Goal: Task Accomplishment & Management: Use online tool/utility

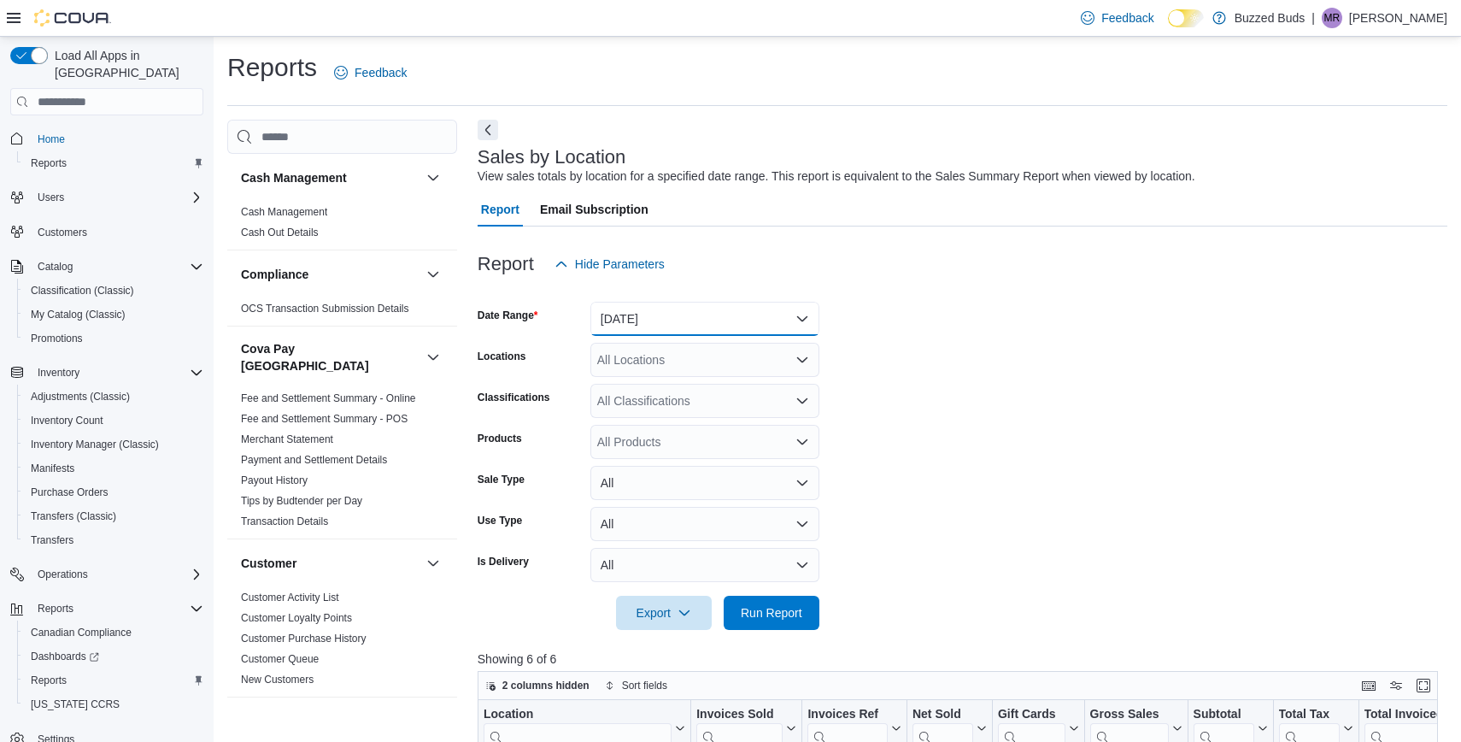
click at [655, 316] on button "[DATE]" at bounding box center [704, 319] width 229 height 34
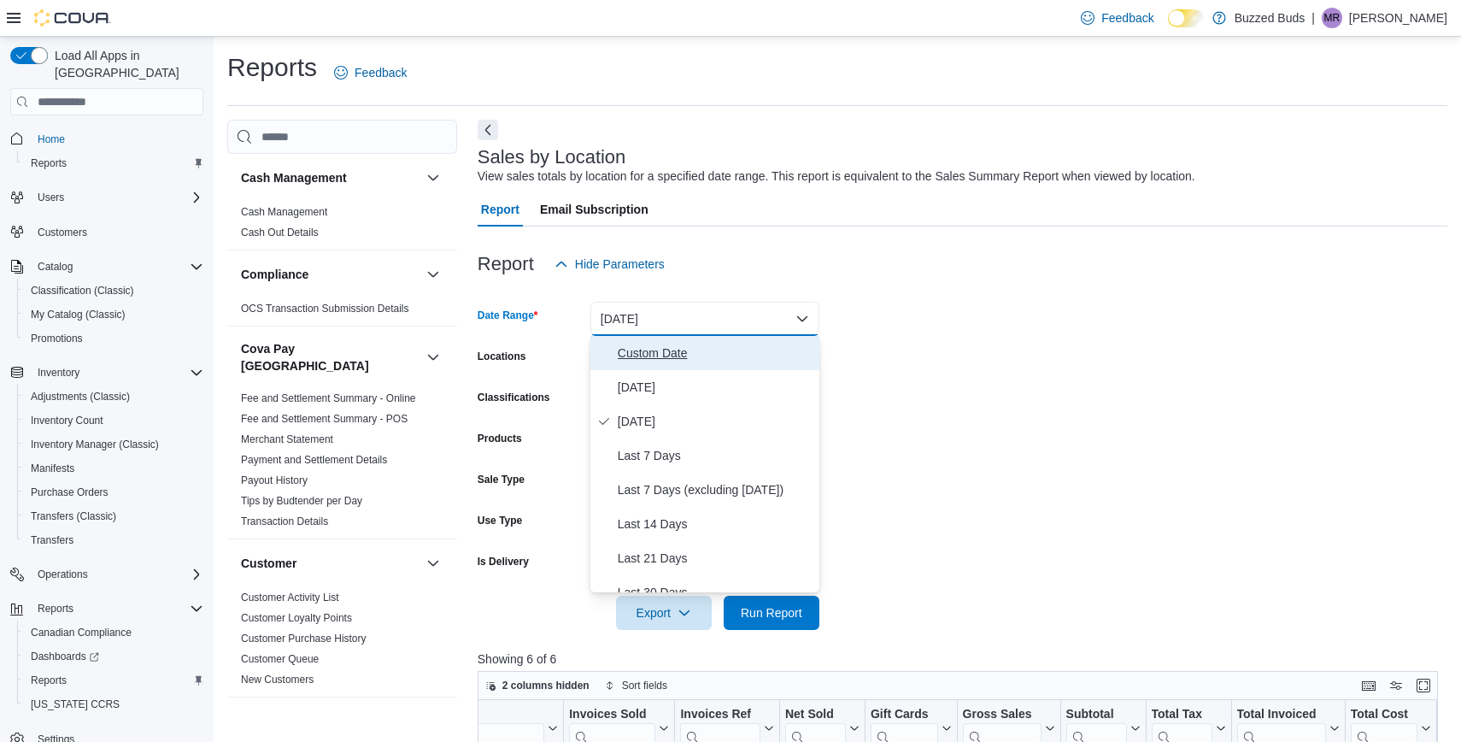
click at [647, 361] on span "Custom Date" at bounding box center [715, 353] width 195 height 21
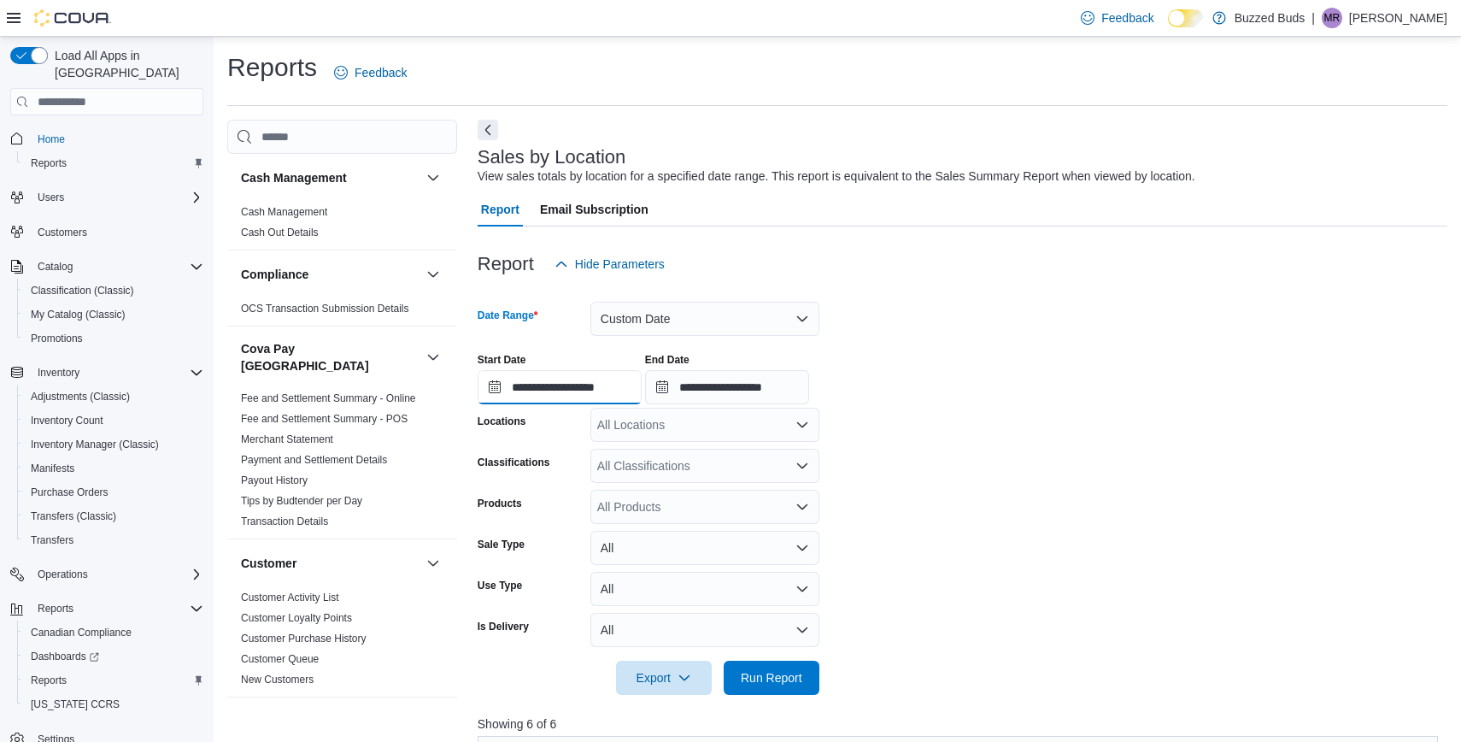
click at [566, 386] on input "**********" at bounding box center [560, 387] width 164 height 34
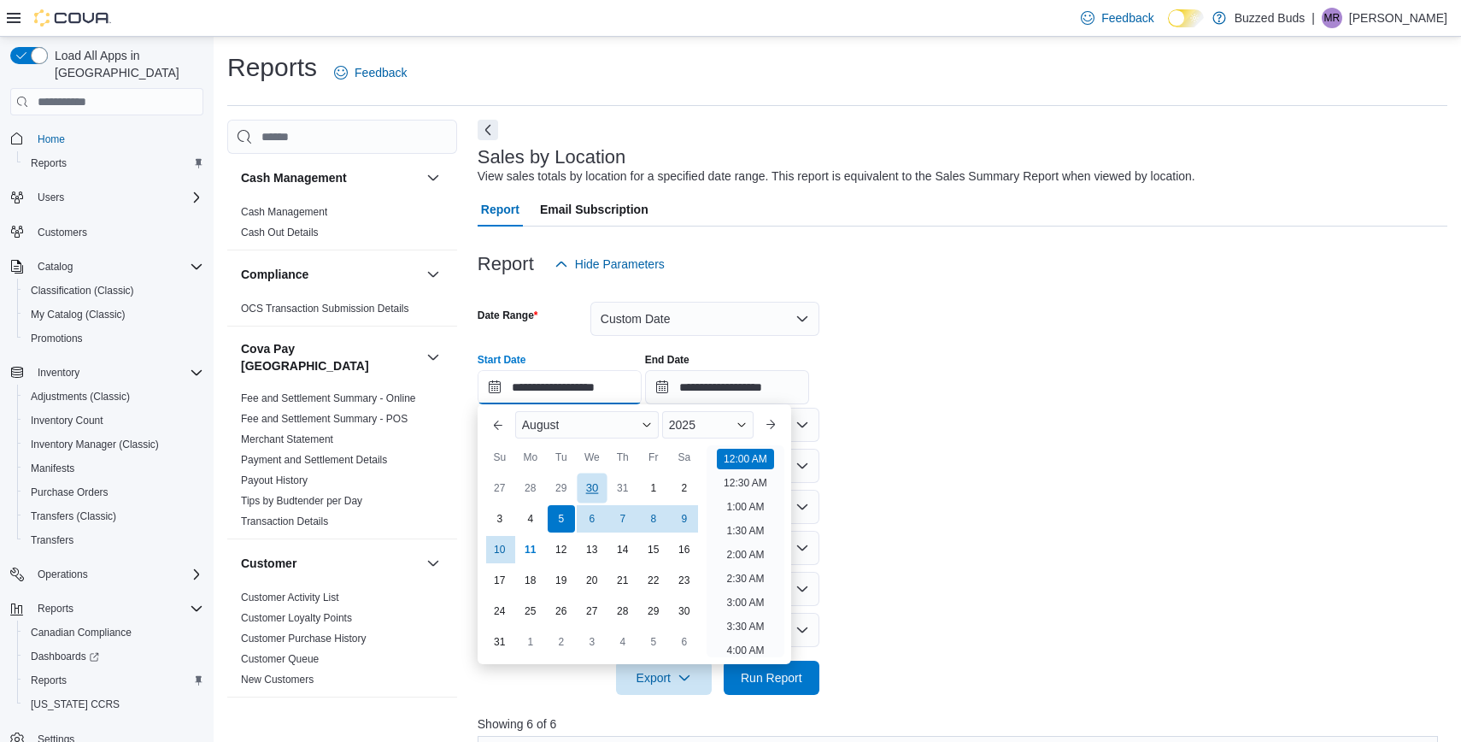
scroll to position [53, 0]
click at [590, 521] on div "6" at bounding box center [592, 519] width 30 height 30
type input "**********"
click at [759, 672] on span "Run Report" at bounding box center [772, 676] width 62 height 17
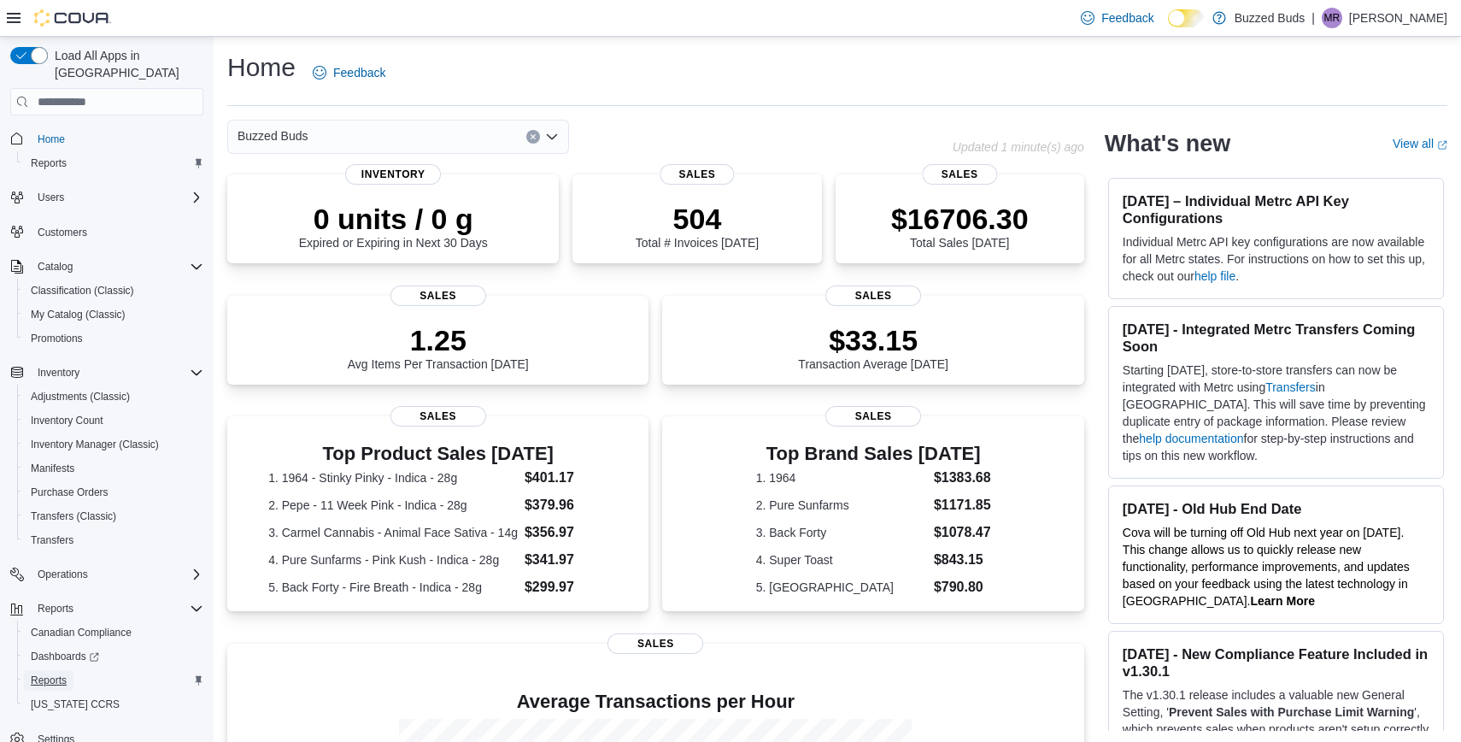
click at [52, 673] on span "Reports" at bounding box center [49, 680] width 36 height 14
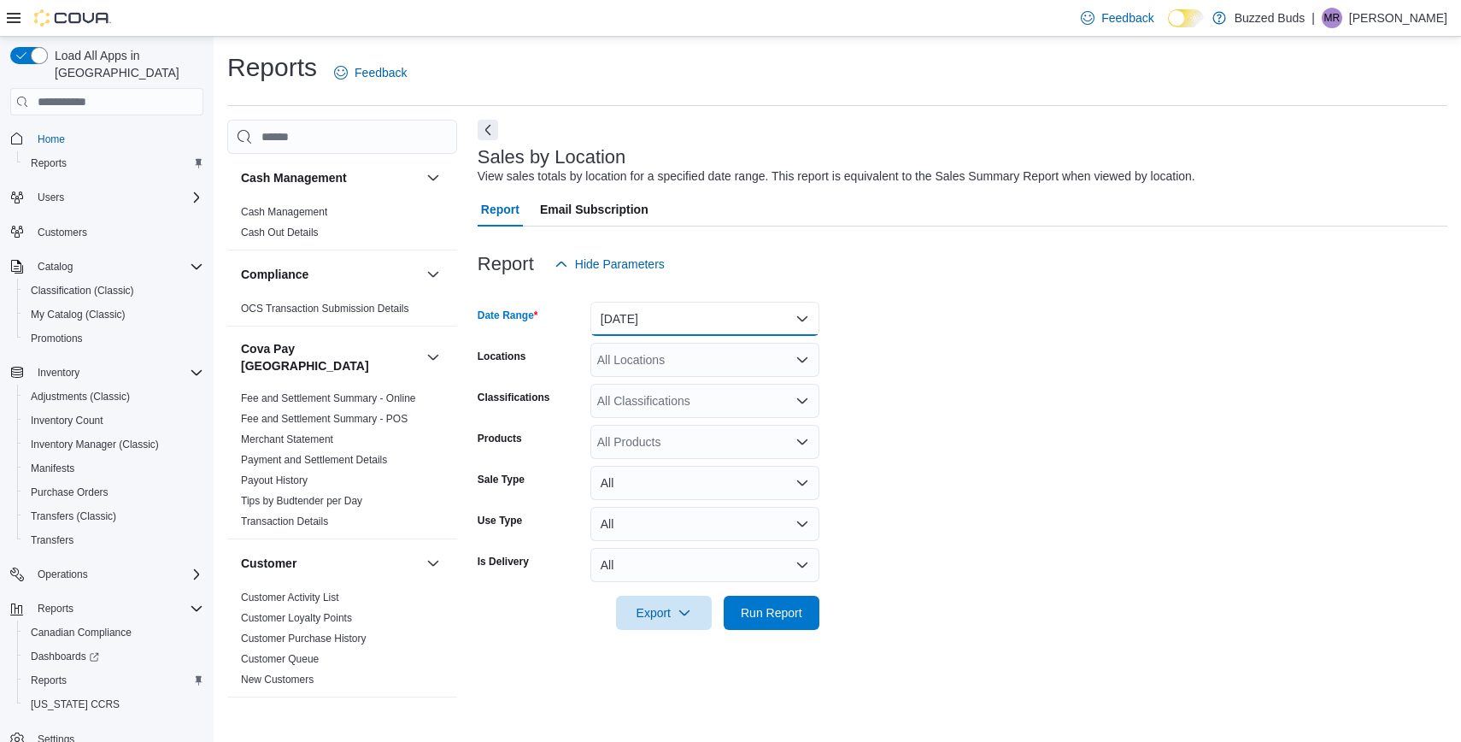
click at [683, 314] on button "[DATE]" at bounding box center [704, 319] width 229 height 34
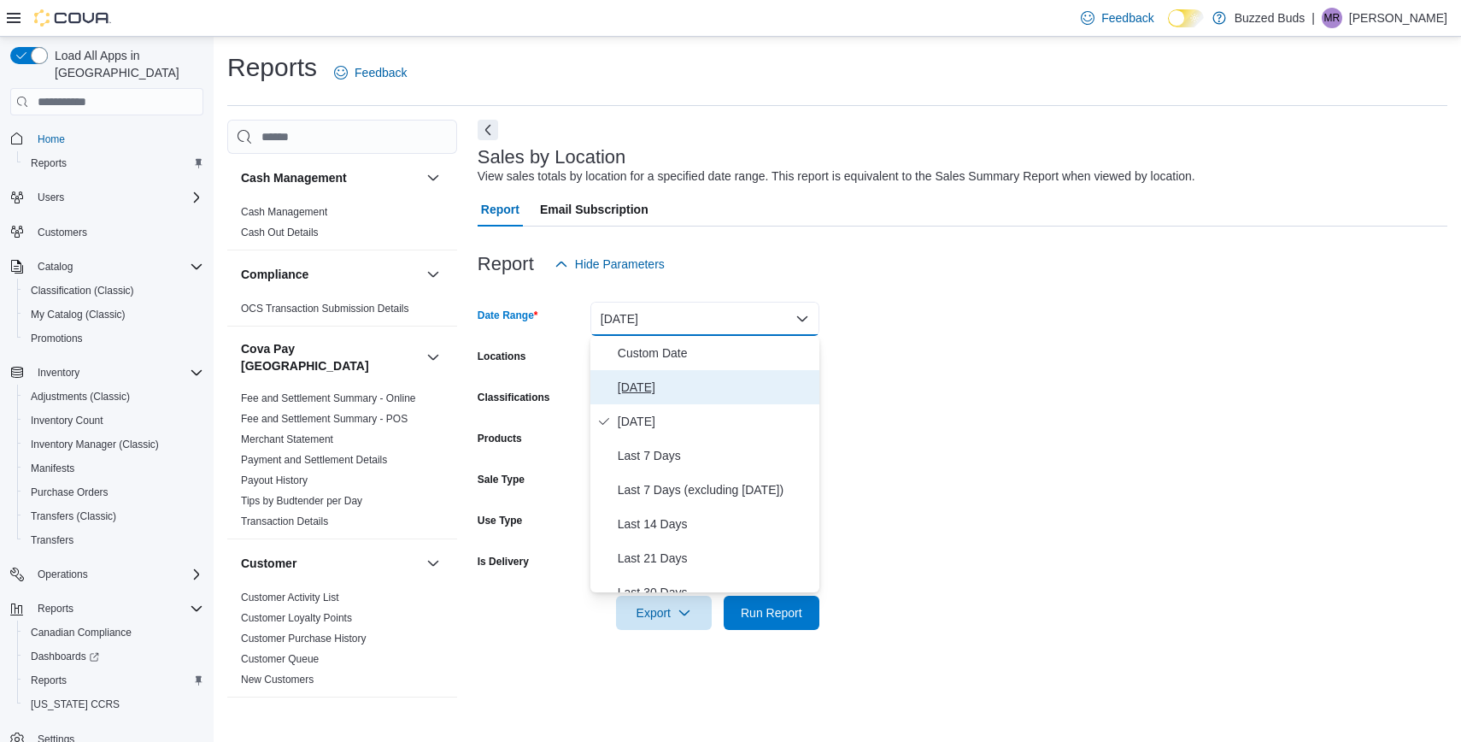
click at [648, 376] on button "[DATE]" at bounding box center [704, 387] width 229 height 34
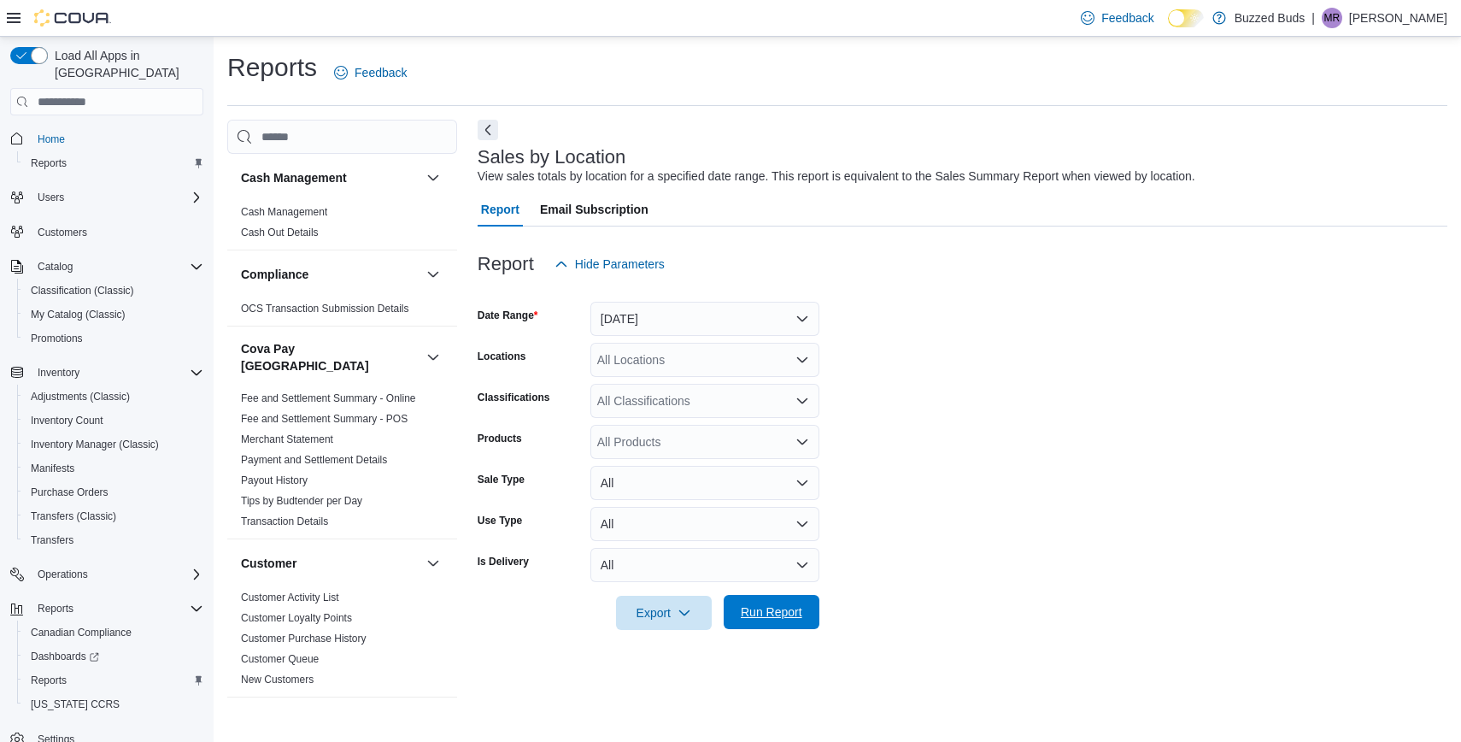
click at [757, 614] on span "Run Report" at bounding box center [772, 611] width 62 height 17
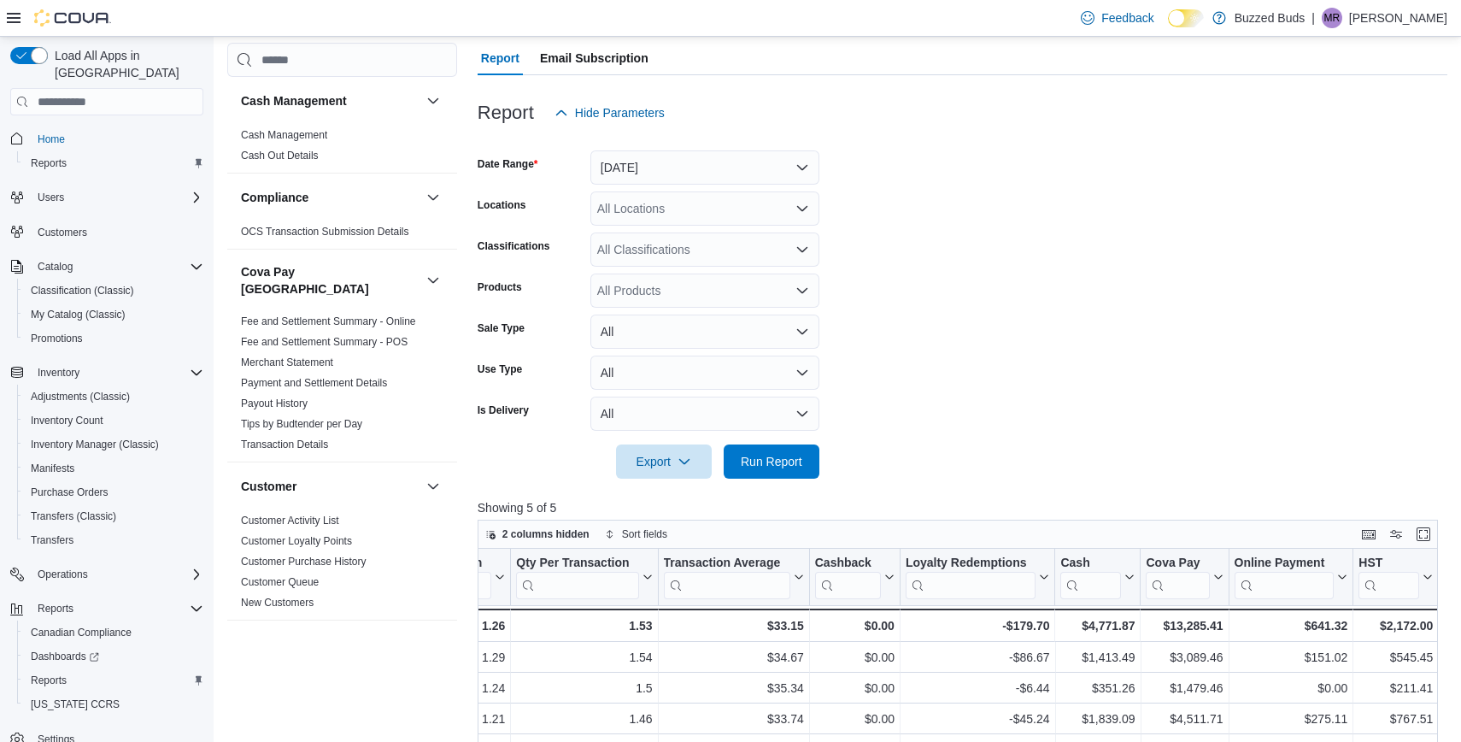
scroll to position [94, 0]
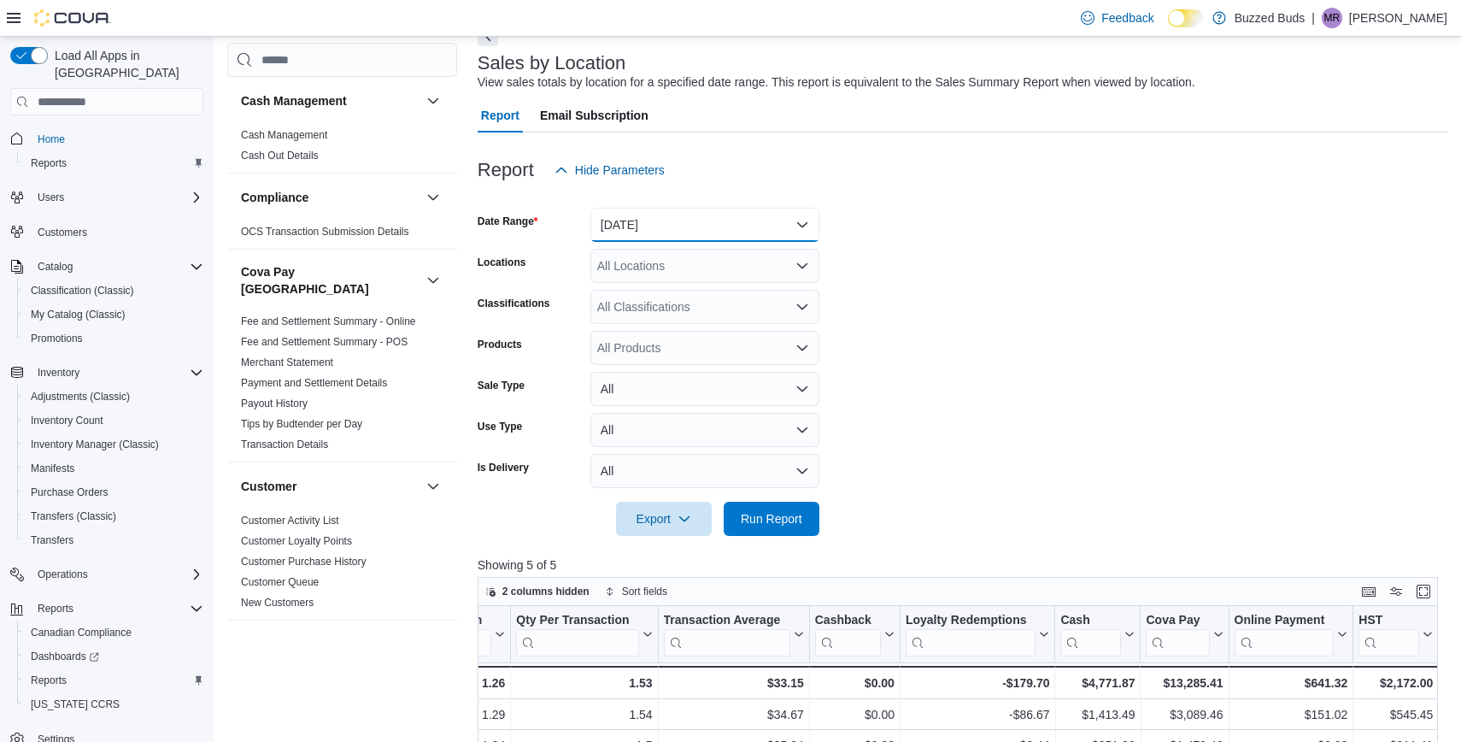
click at [644, 235] on button "[DATE]" at bounding box center [704, 225] width 229 height 34
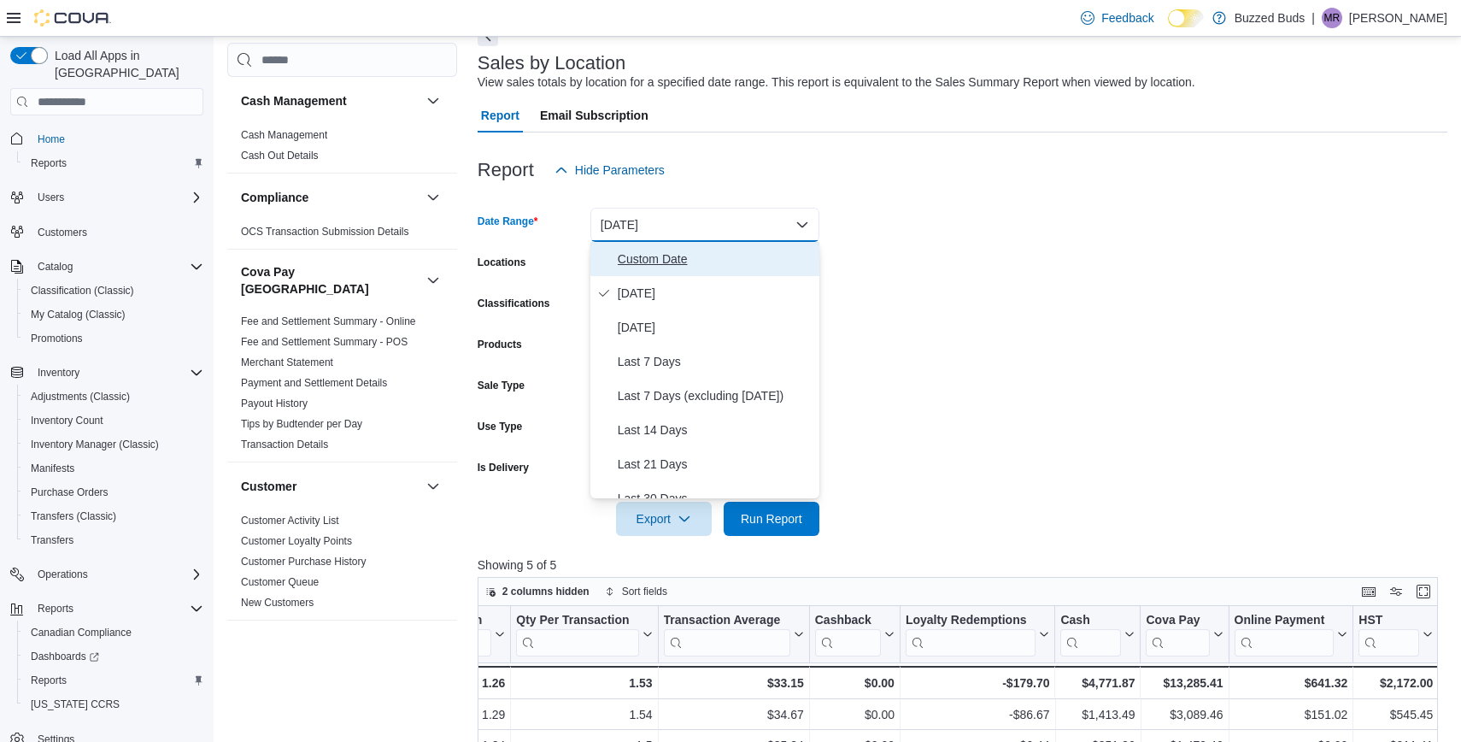
click at [631, 261] on span "Custom Date" at bounding box center [715, 259] width 195 height 21
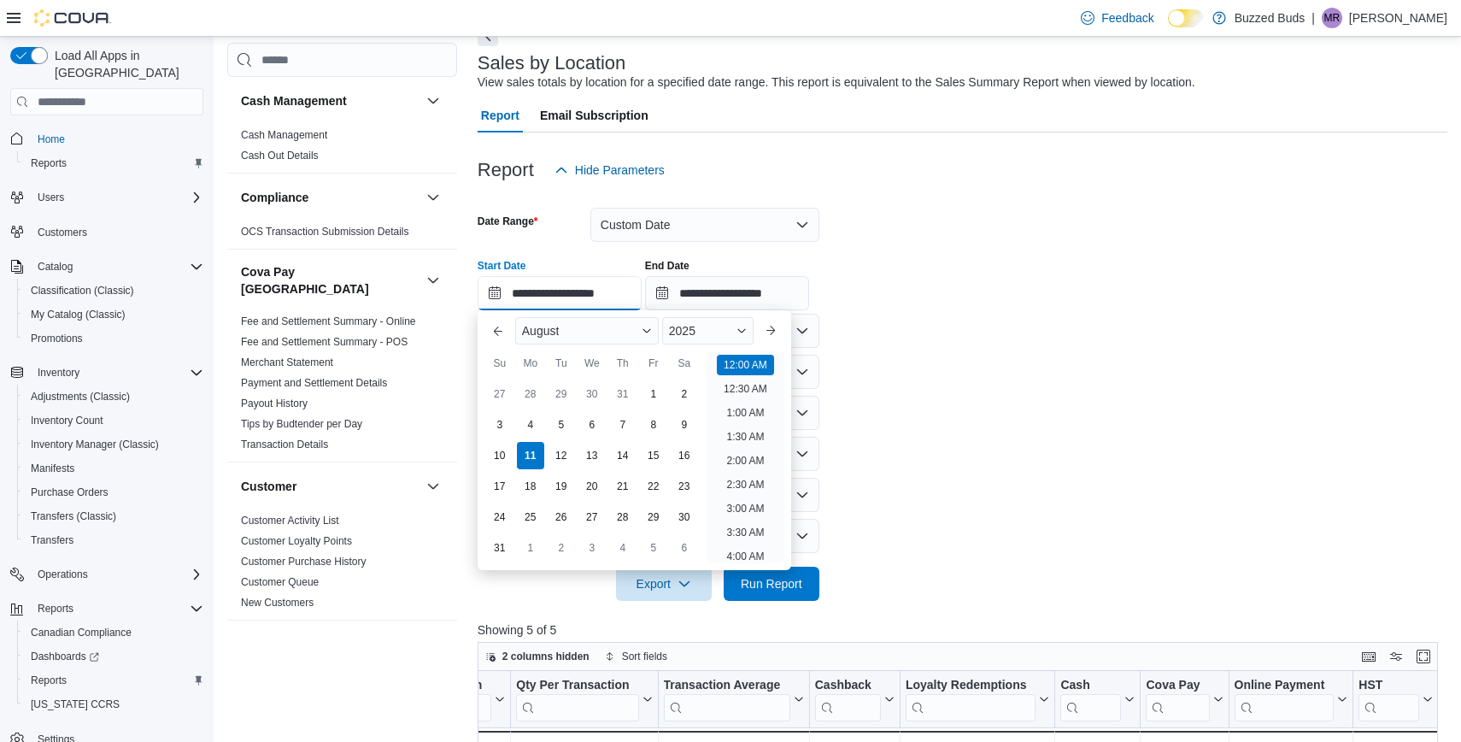
click at [571, 290] on input "**********" at bounding box center [560, 293] width 164 height 34
click at [595, 423] on div "6" at bounding box center [592, 425] width 30 height 30
type input "**********"
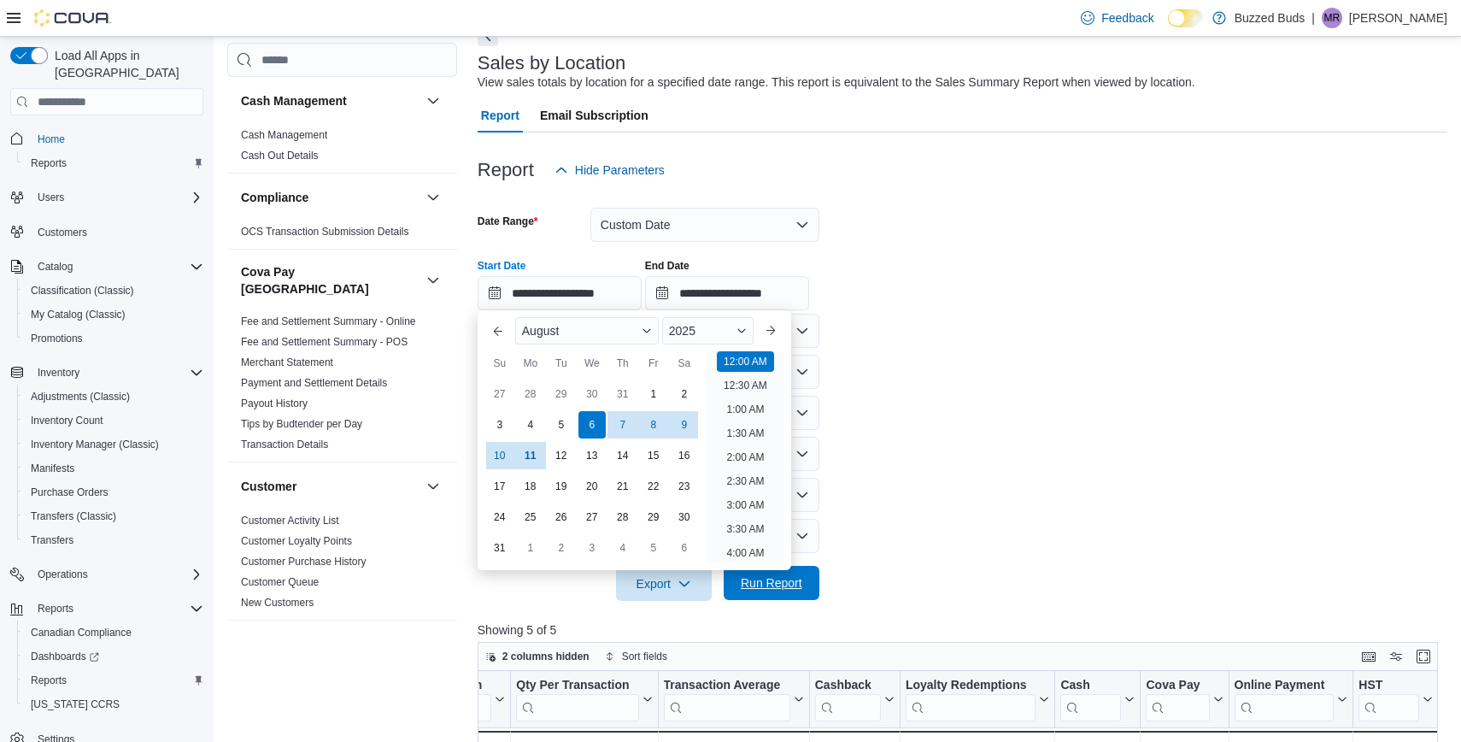
click at [783, 584] on span "Run Report" at bounding box center [772, 582] width 62 height 17
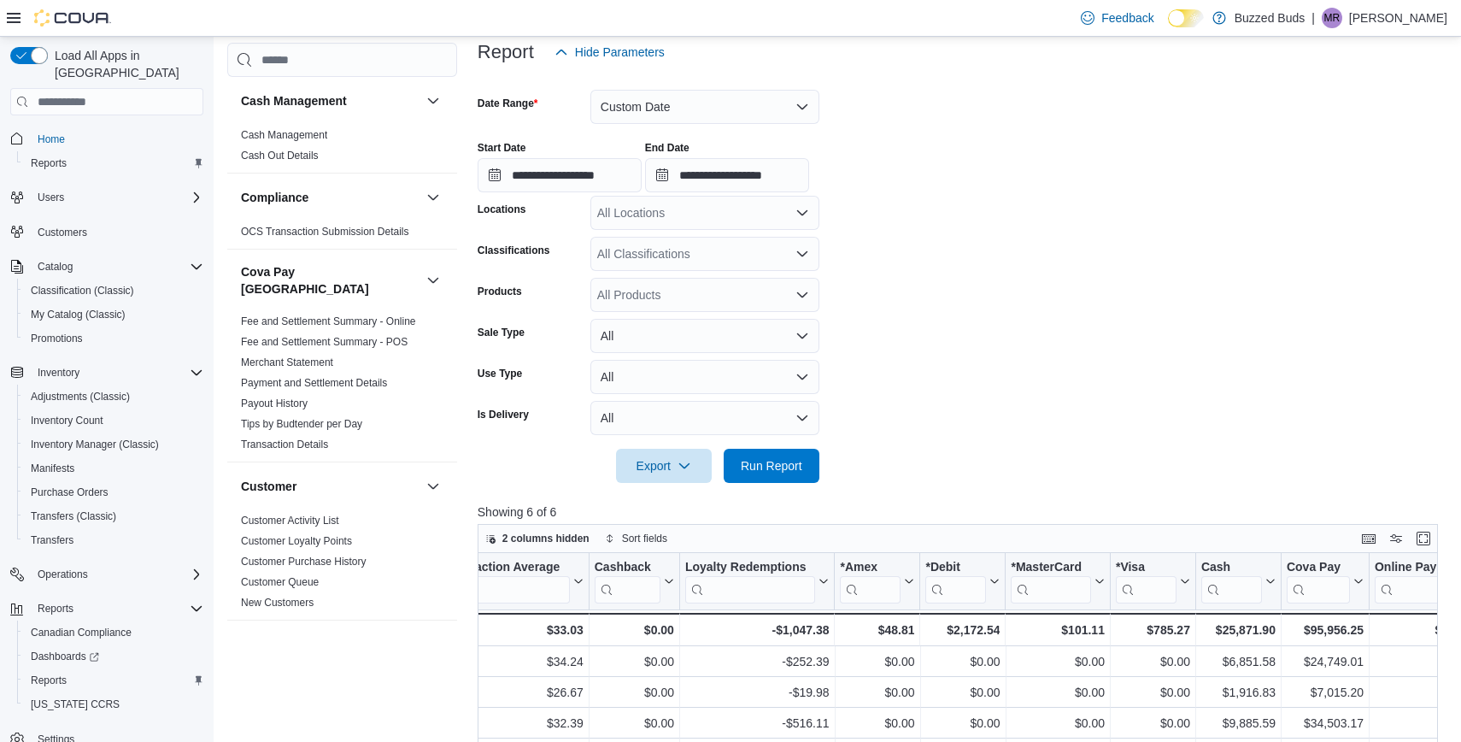
scroll to position [165, 0]
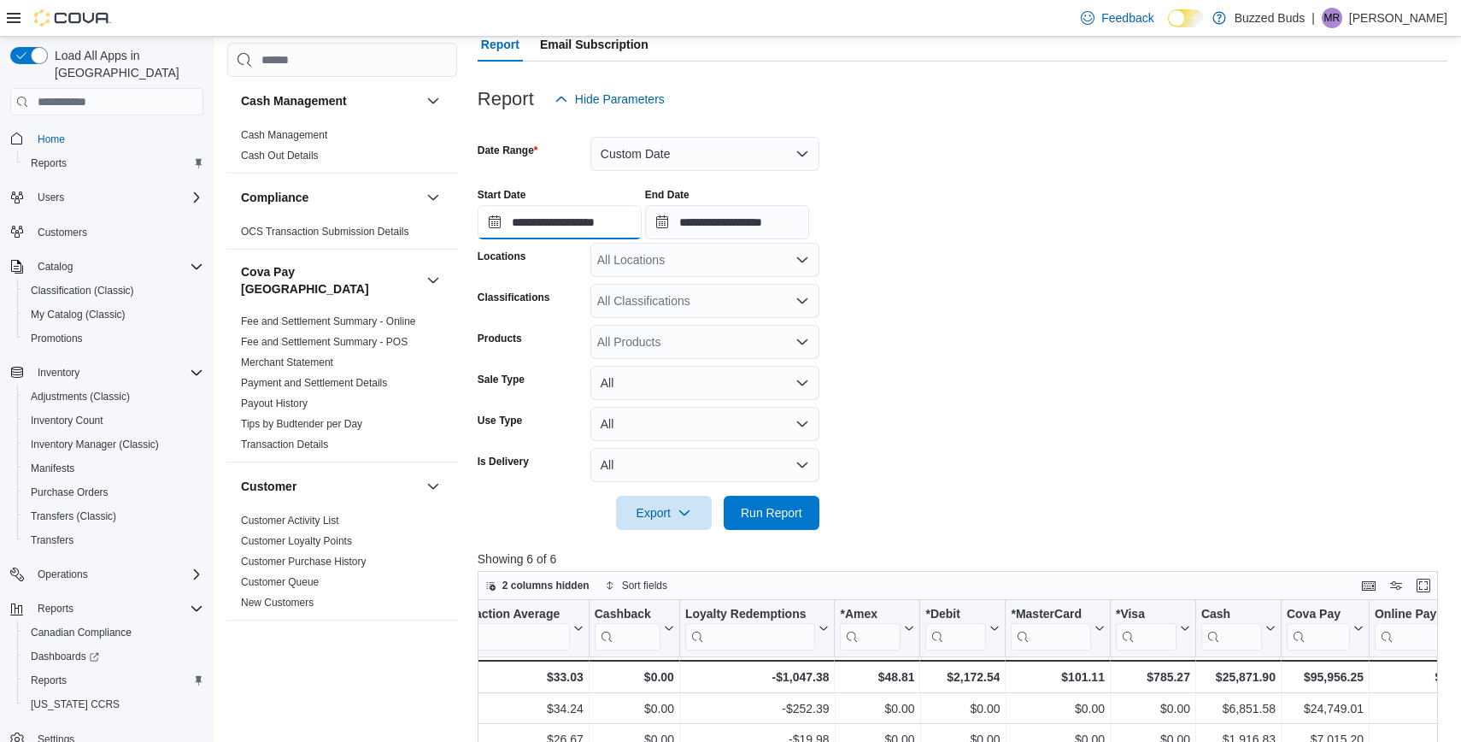
click at [580, 216] on input "**********" at bounding box center [560, 222] width 164 height 34
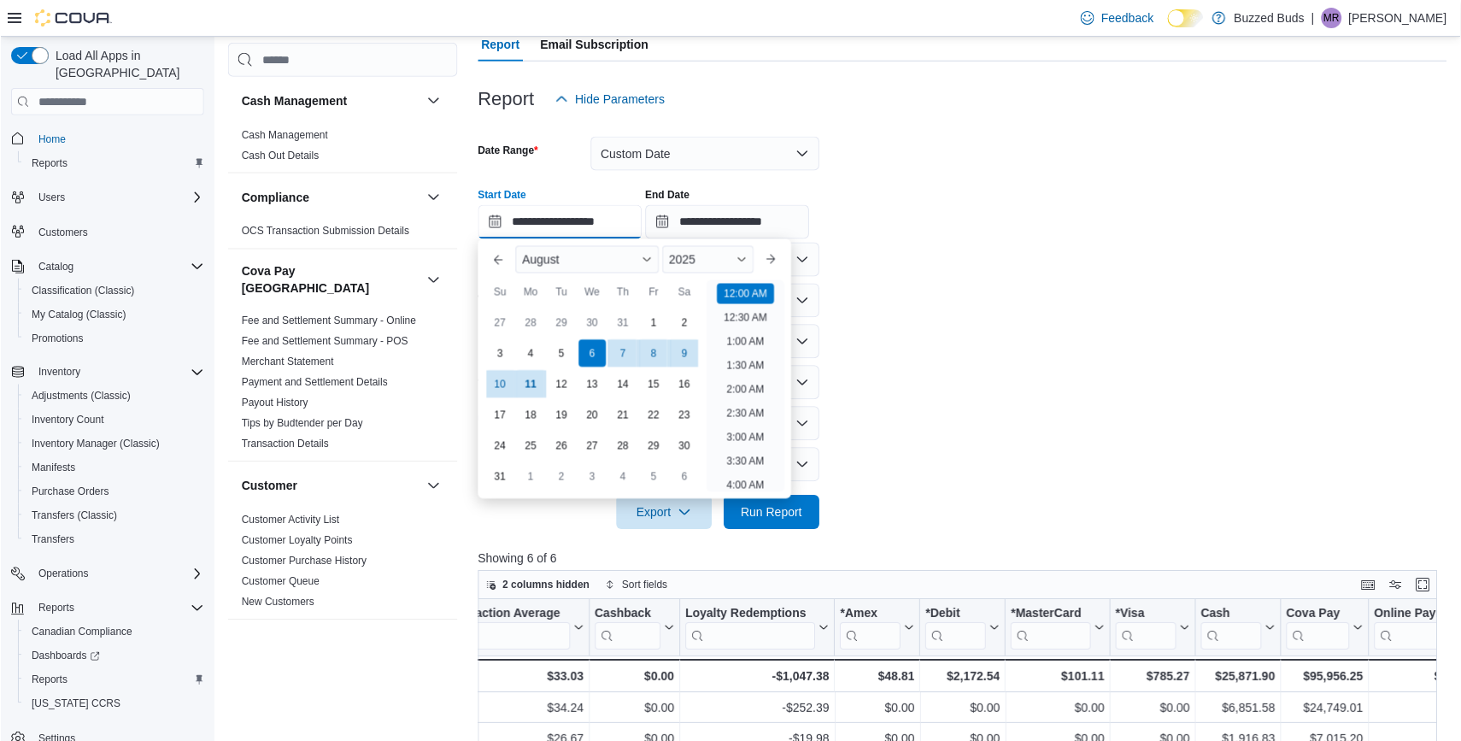
scroll to position [53, 0]
click at [677, 156] on button "Custom Date" at bounding box center [704, 154] width 229 height 34
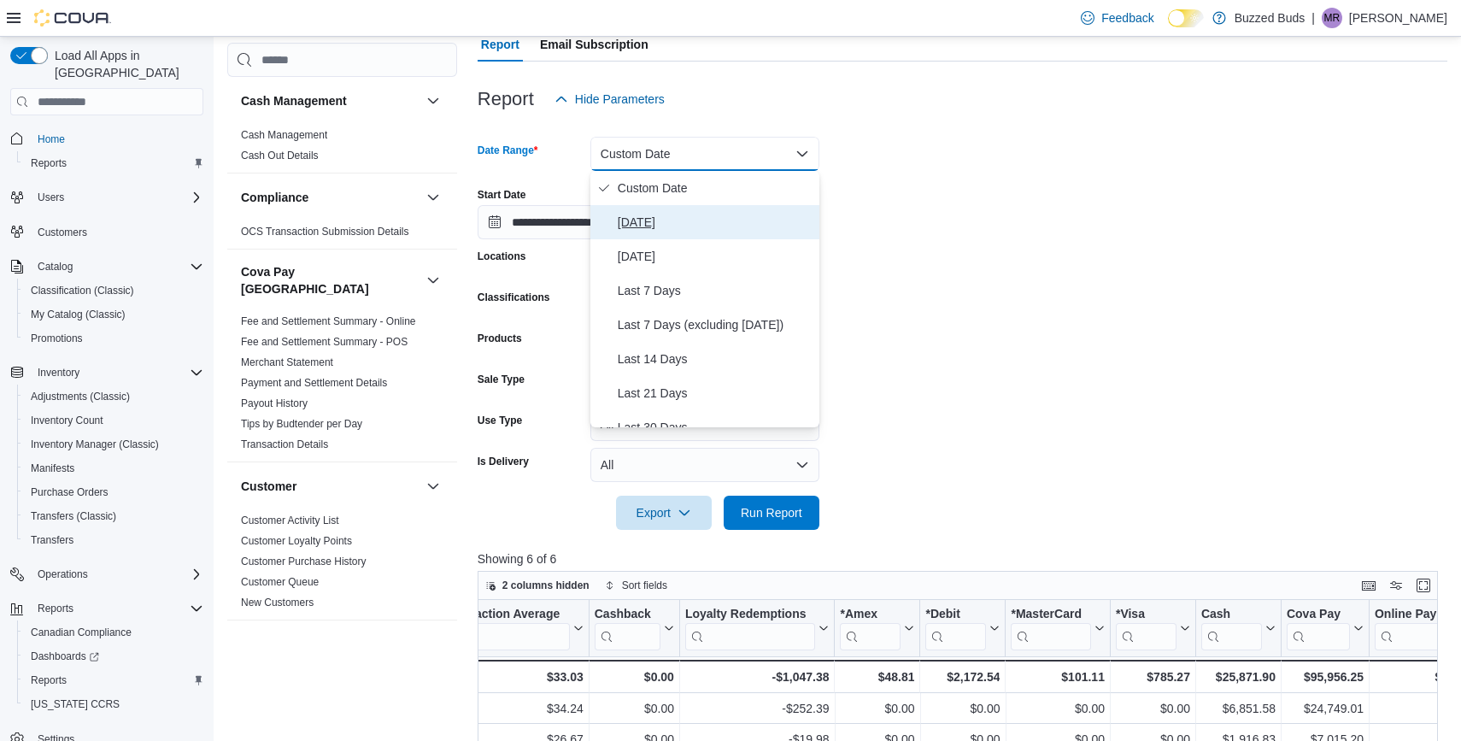
click at [637, 226] on span "[DATE]" at bounding box center [715, 222] width 195 height 21
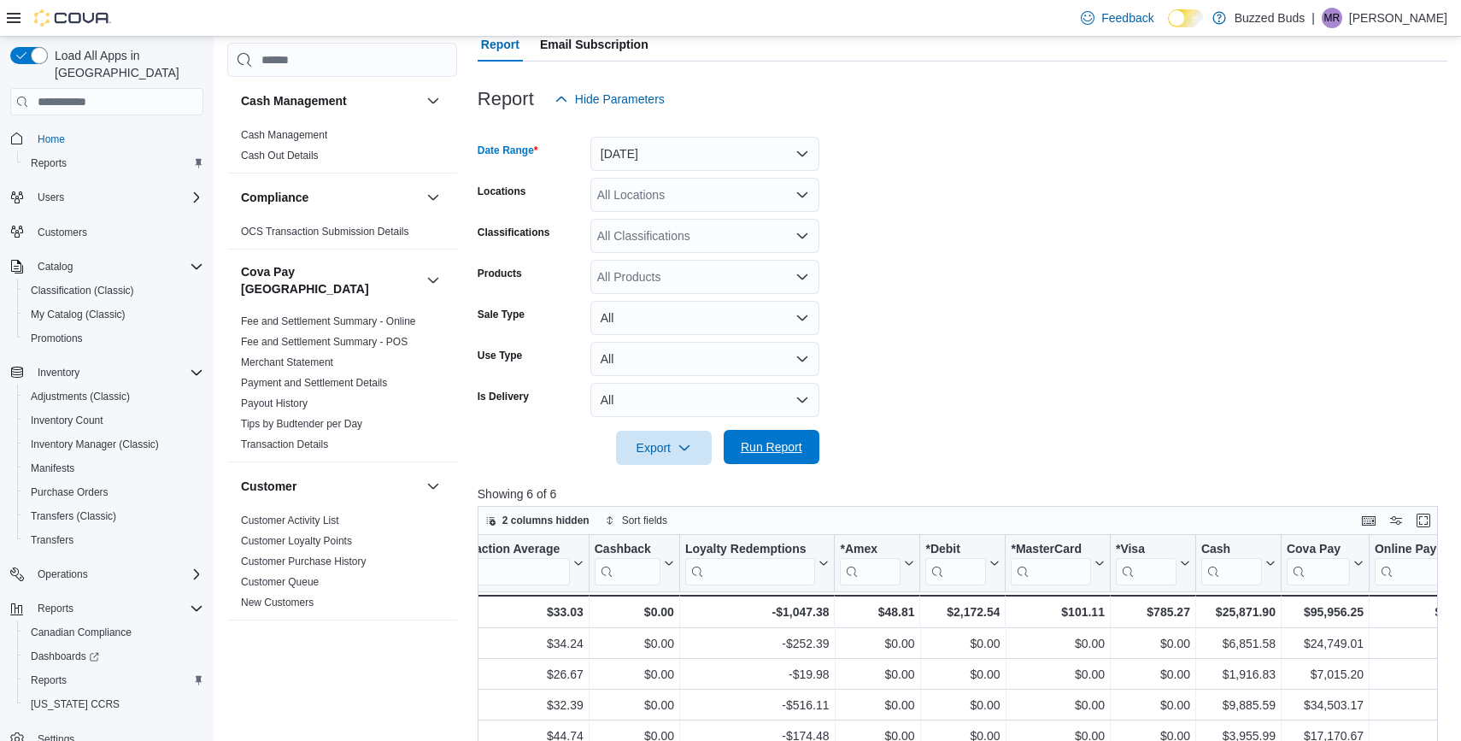
click at [744, 455] on span "Run Report" at bounding box center [772, 446] width 62 height 17
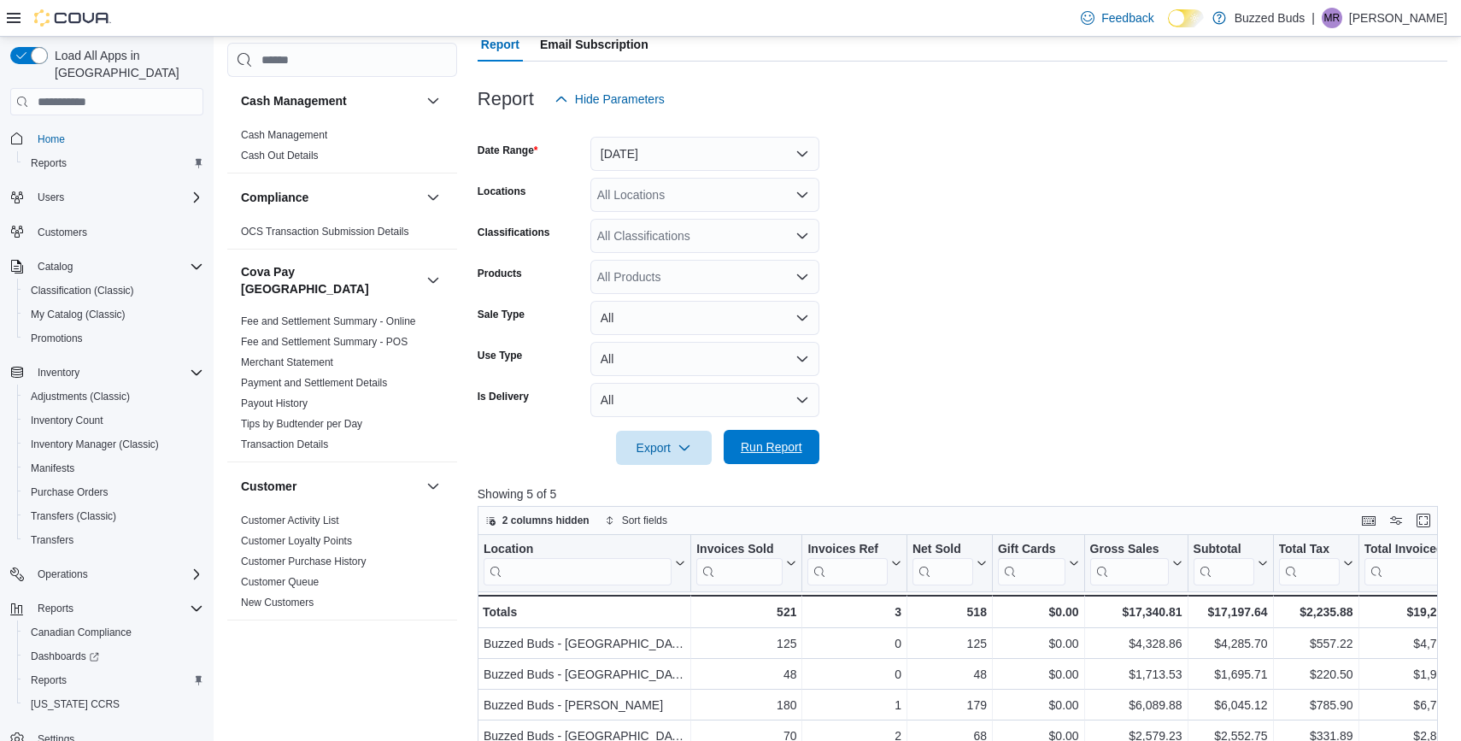
click at [781, 447] on span "Run Report" at bounding box center [772, 446] width 62 height 17
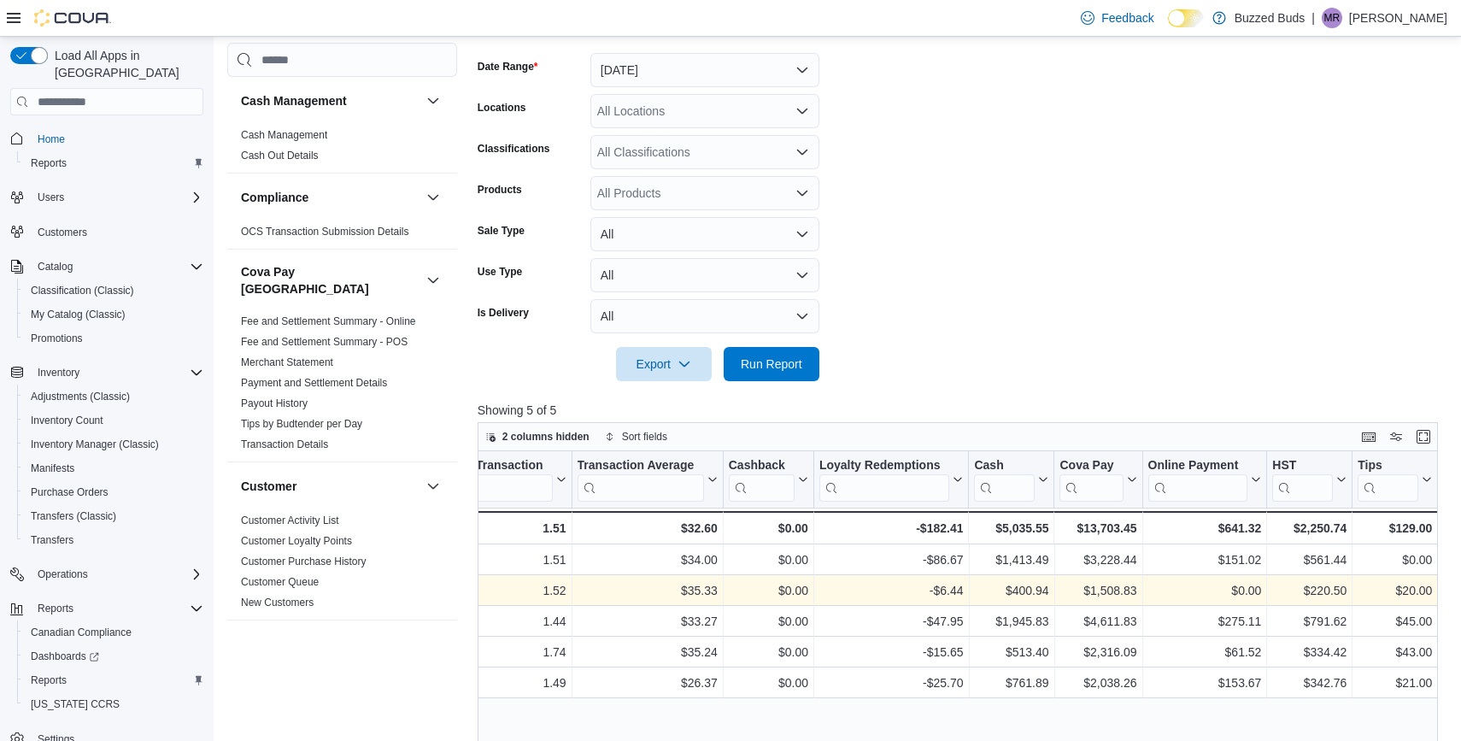
scroll to position [226, 0]
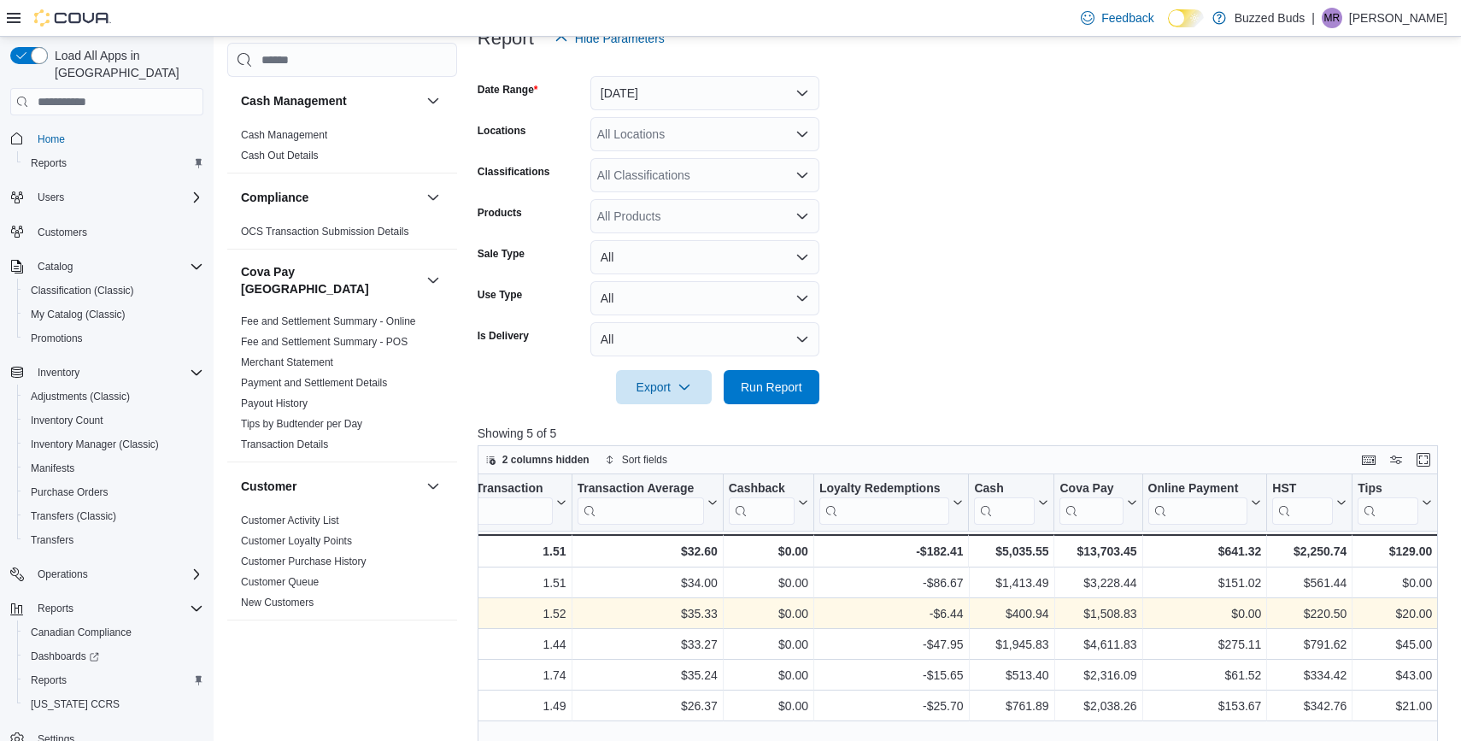
click at [754, 364] on div at bounding box center [963, 363] width 970 height 14
click at [755, 373] on span "Run Report" at bounding box center [771, 386] width 75 height 34
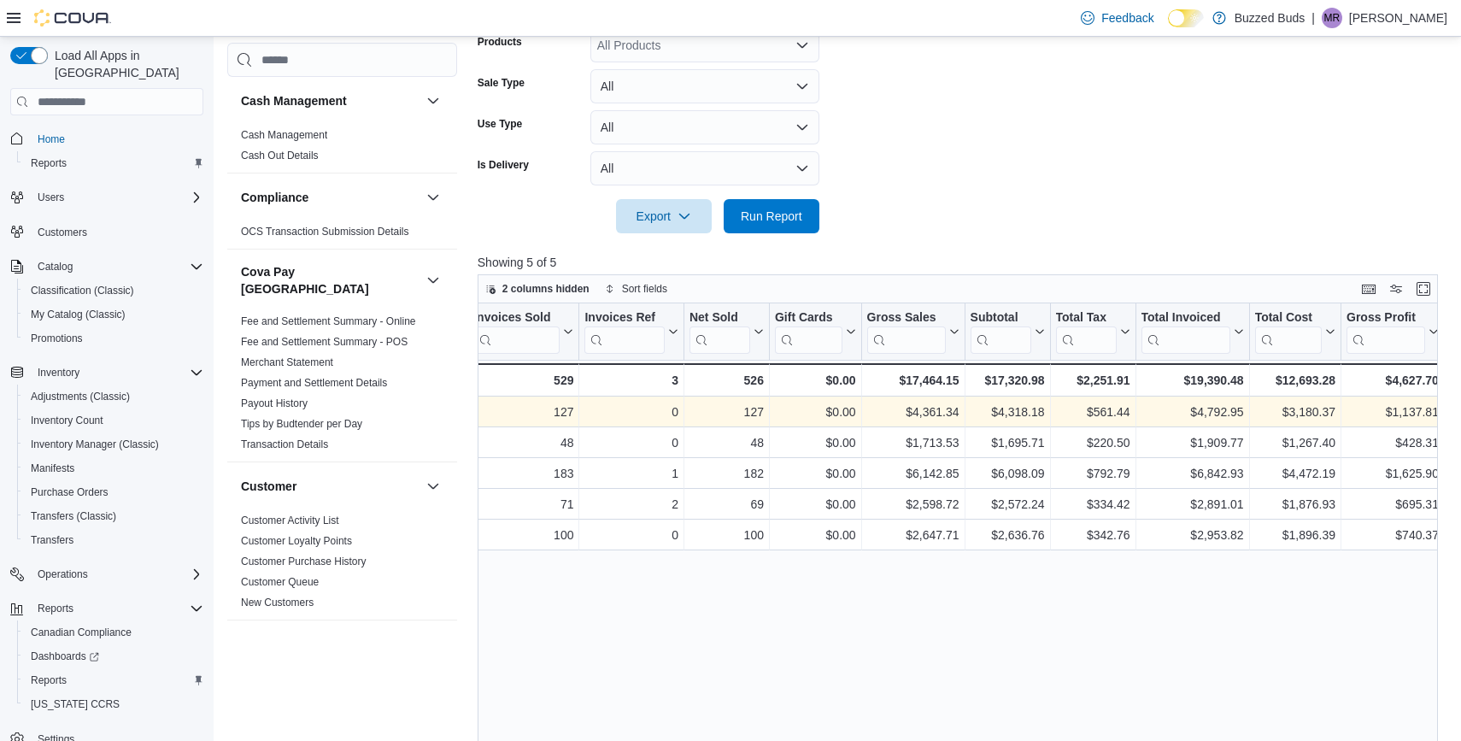
scroll to position [0, 231]
